Goal: Find specific page/section: Find specific page/section

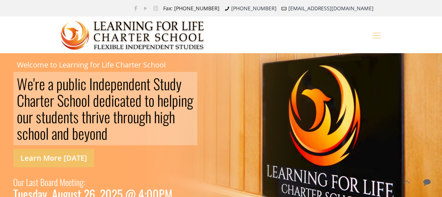
click at [375, 34] on icon "mobile menu" at bounding box center [377, 34] width 11 height 11
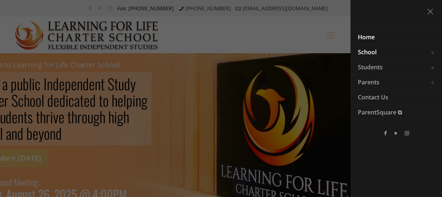
click at [374, 52] on span "School" at bounding box center [367, 52] width 19 height 8
click at [430, 51] on link "Toggle submenu" at bounding box center [433, 52] width 15 height 15
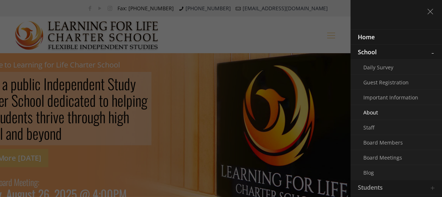
click at [376, 116] on span "About" at bounding box center [370, 112] width 15 height 7
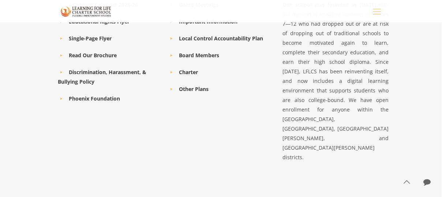
scroll to position [702, 0]
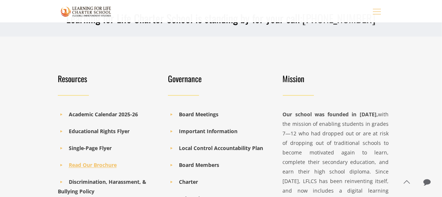
click at [79, 161] on b "Read Our Brochure" at bounding box center [93, 164] width 48 height 7
